Goal: Navigation & Orientation: Find specific page/section

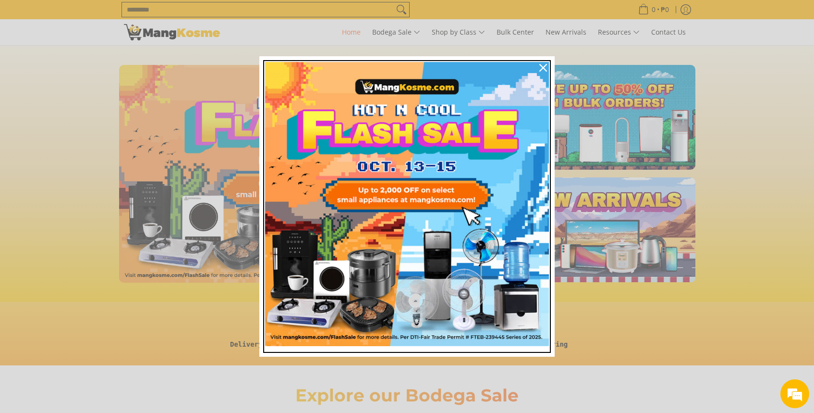
click at [413, 186] on img "Marketing offer form" at bounding box center [407, 204] width 284 height 284
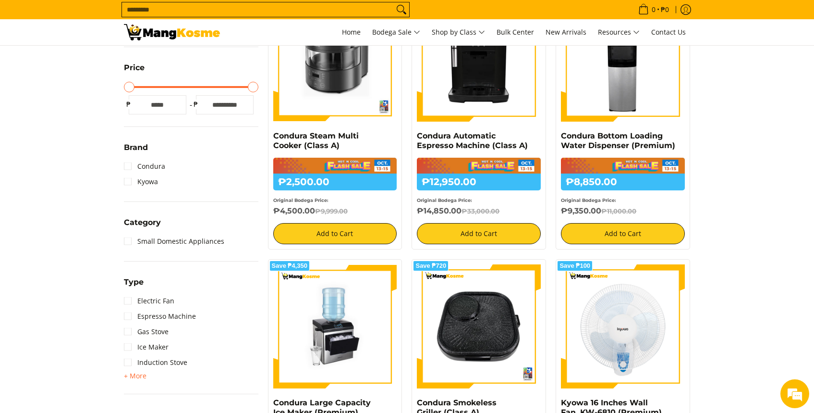
scroll to position [250, 0]
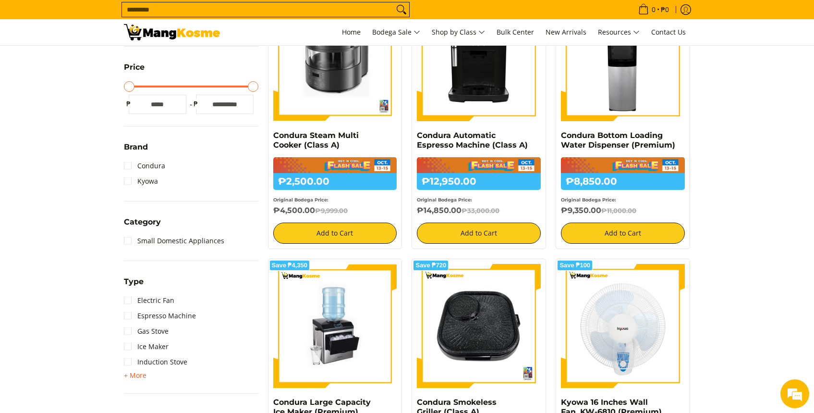
click at [132, 376] on span "+ More" at bounding box center [135, 375] width 23 height 8
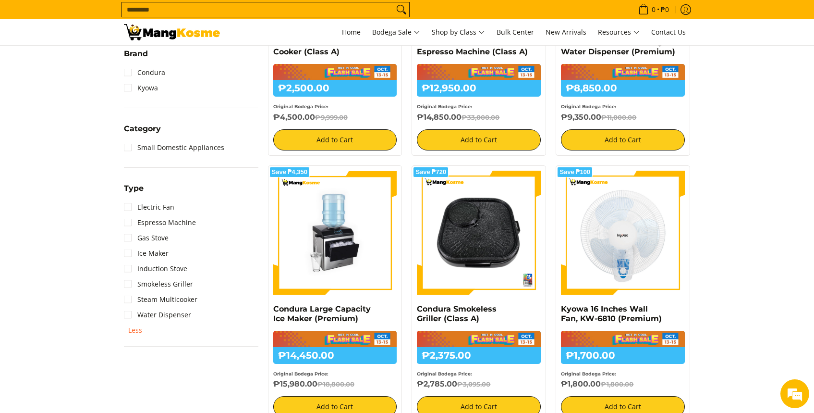
scroll to position [425, 0]
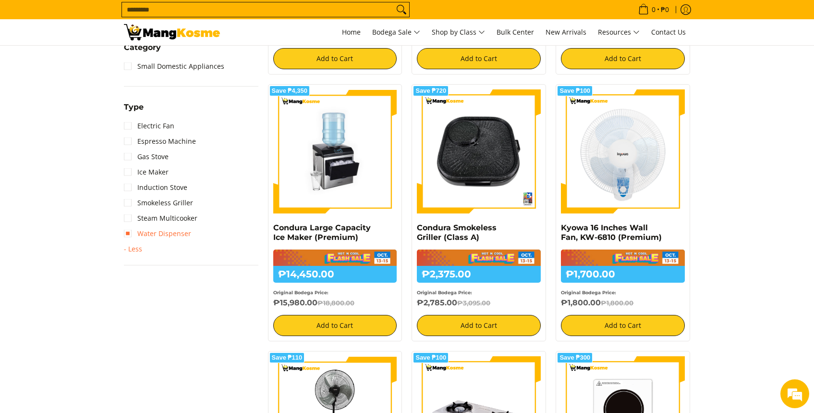
click at [174, 239] on link "Water Dispenser" at bounding box center [157, 233] width 67 height 15
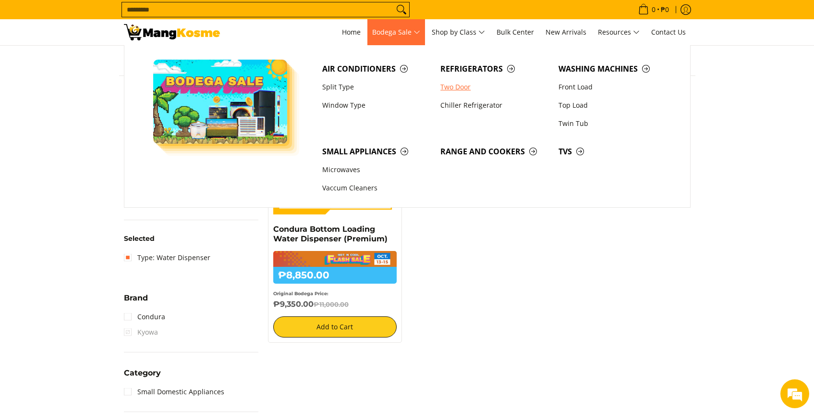
click at [454, 86] on link "Two Door" at bounding box center [495, 87] width 118 height 18
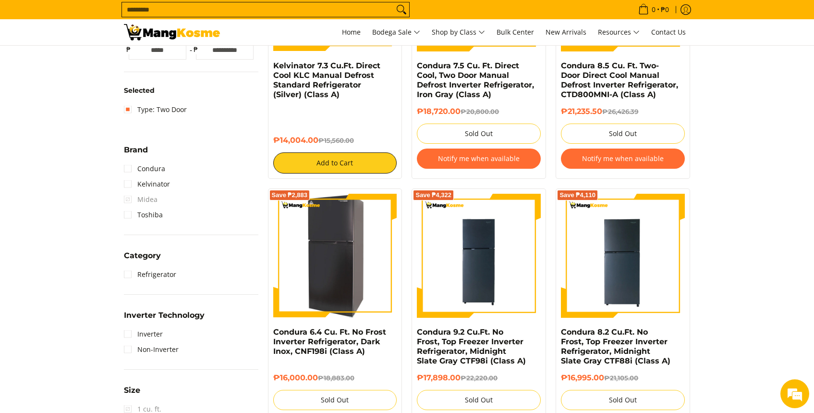
scroll to position [292, 0]
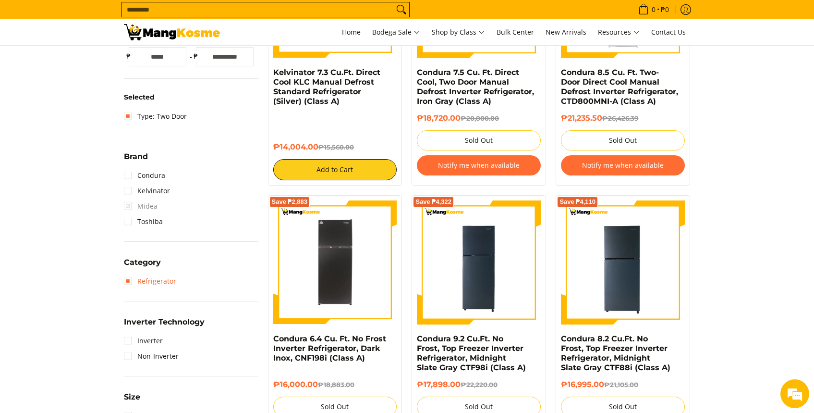
click at [160, 282] on link "Refrigerator" at bounding box center [150, 280] width 52 height 15
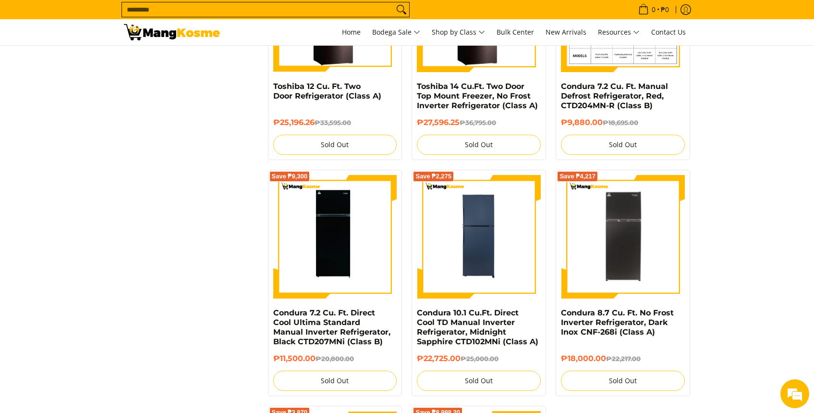
scroll to position [1125, 0]
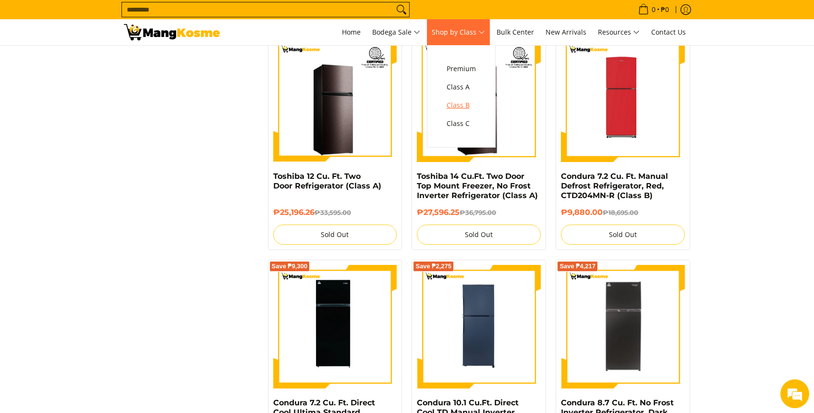
click at [469, 109] on span "Class B" at bounding box center [461, 105] width 29 height 12
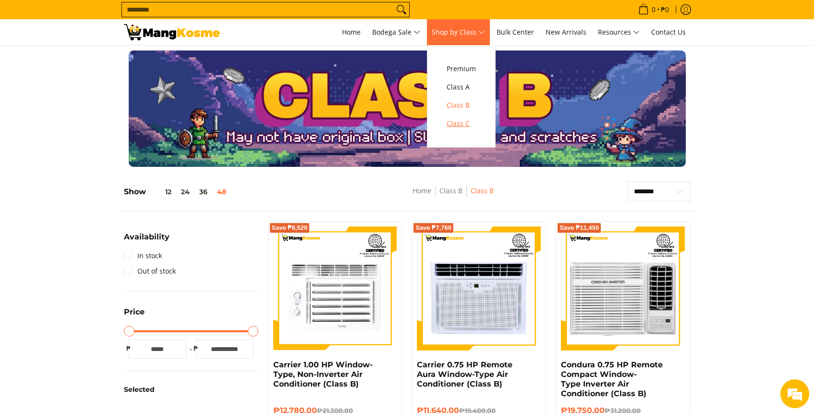
click at [472, 123] on span "Class C" at bounding box center [461, 124] width 29 height 12
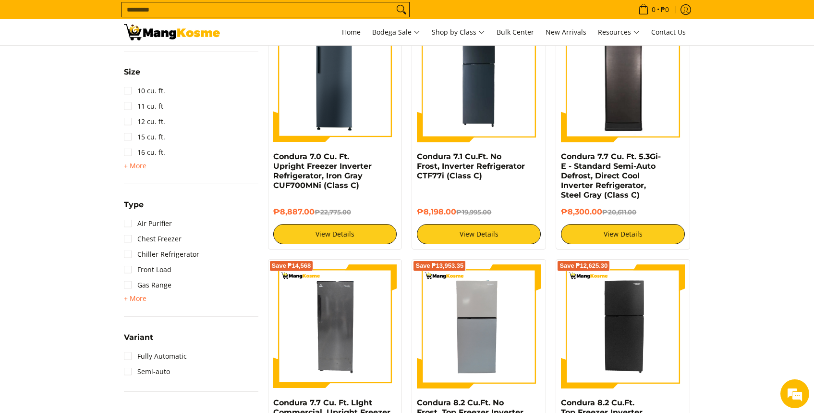
scroll to position [665, 0]
